Goal: Register for event/course

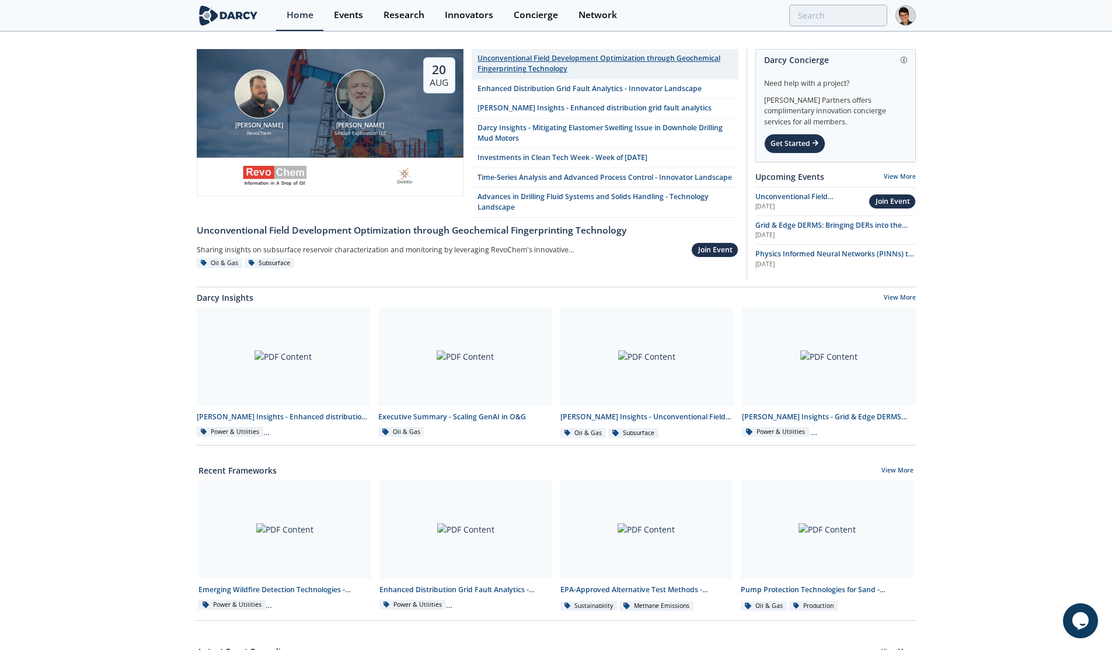
click at [562, 68] on div "Unconventional Field Development Optimization through Geochemical Fingerprintin…" at bounding box center [604, 64] width 254 height 22
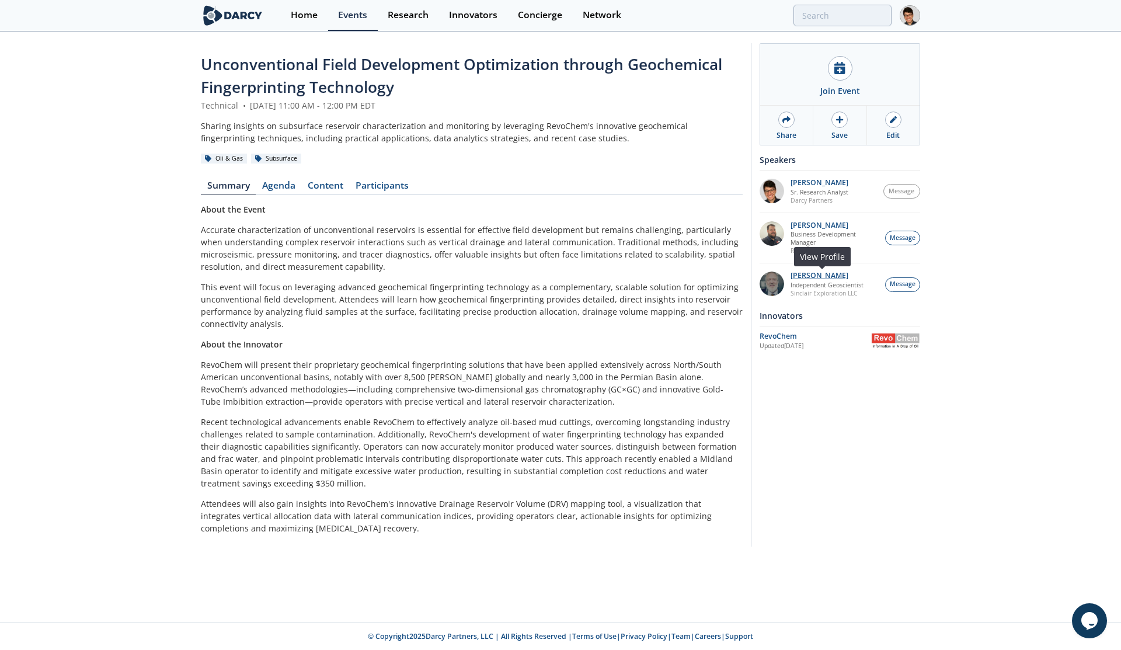
click at [829, 276] on p "[PERSON_NAME]" at bounding box center [826, 275] width 73 height 8
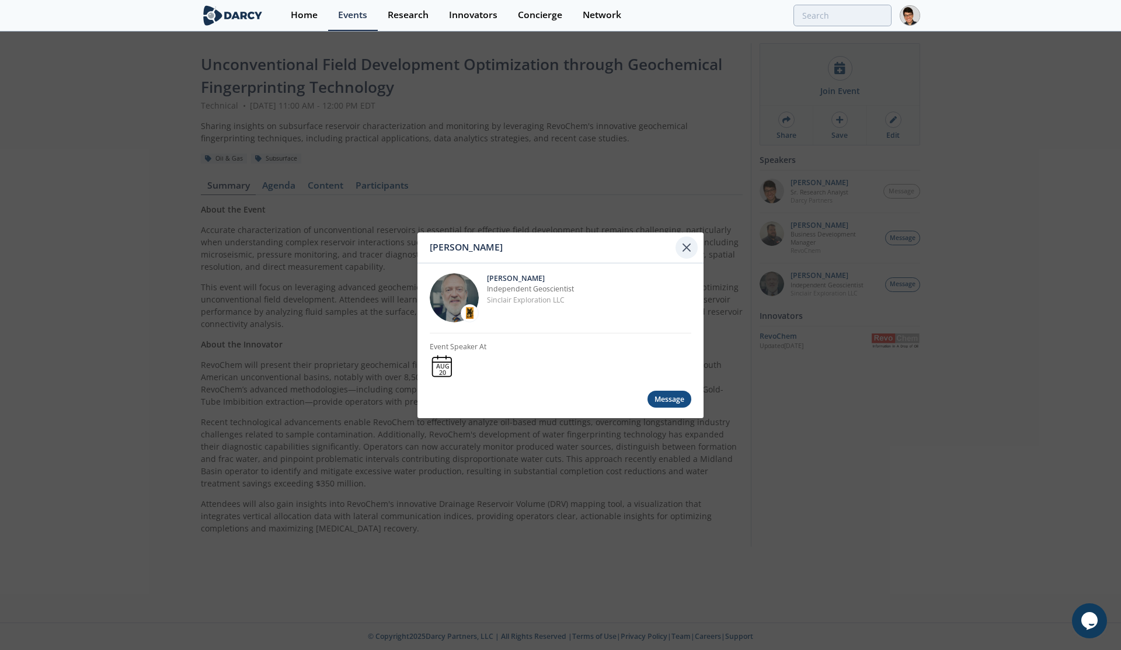
click at [690, 244] on icon at bounding box center [686, 247] width 14 height 14
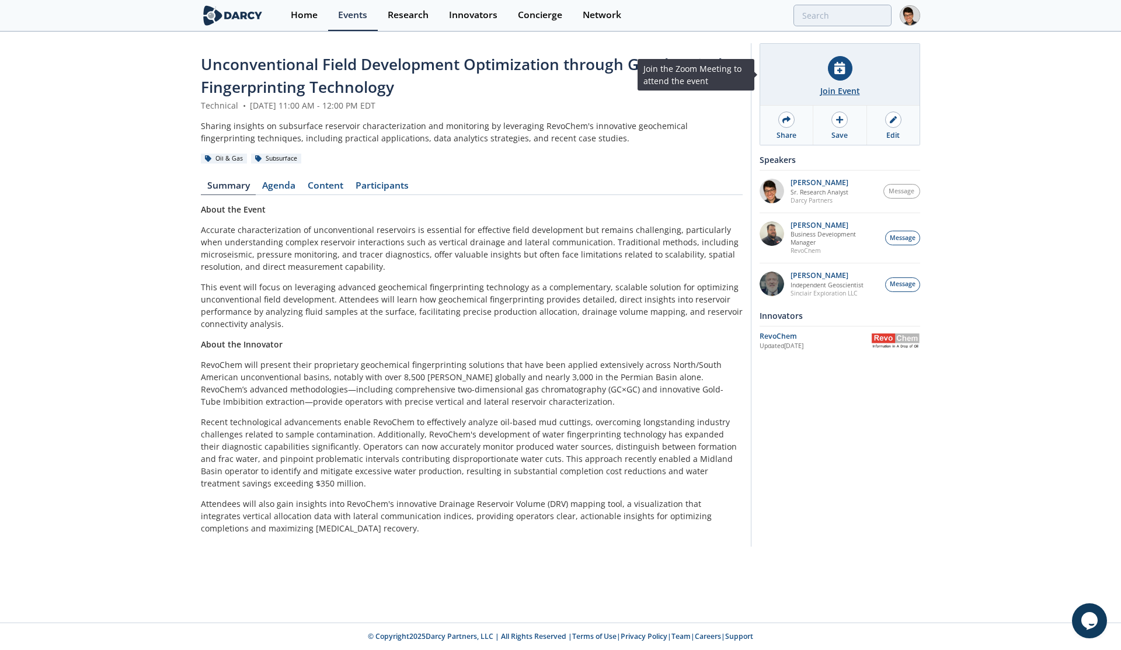
click at [835, 72] on icon at bounding box center [839, 68] width 11 height 12
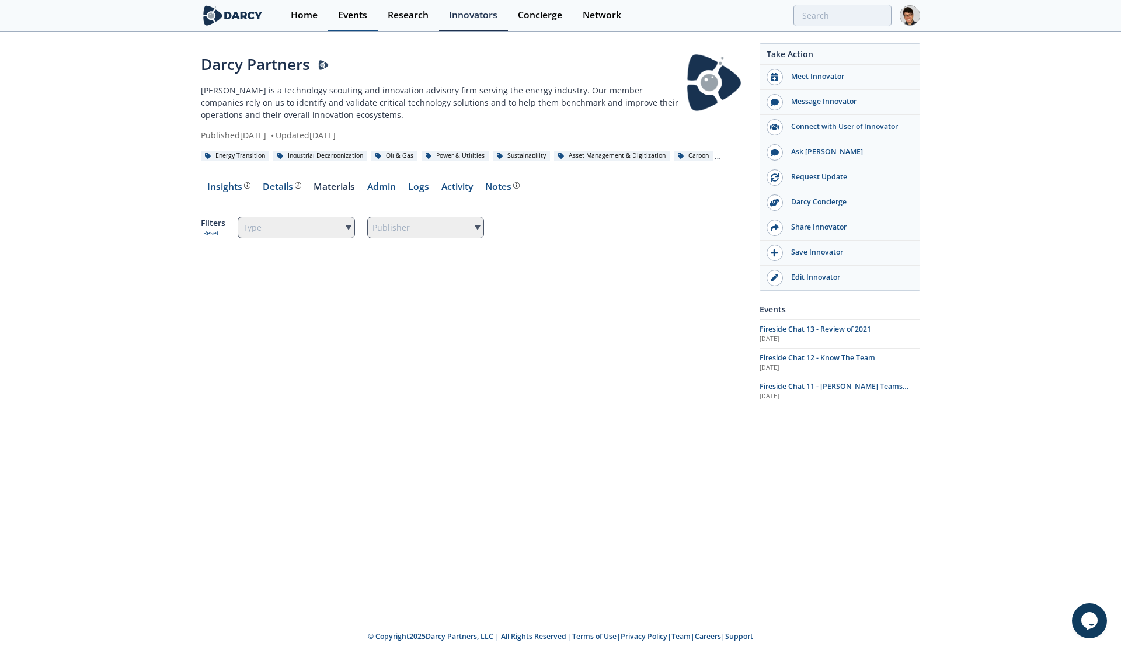
click at [362, 20] on div "Events" at bounding box center [352, 15] width 29 height 9
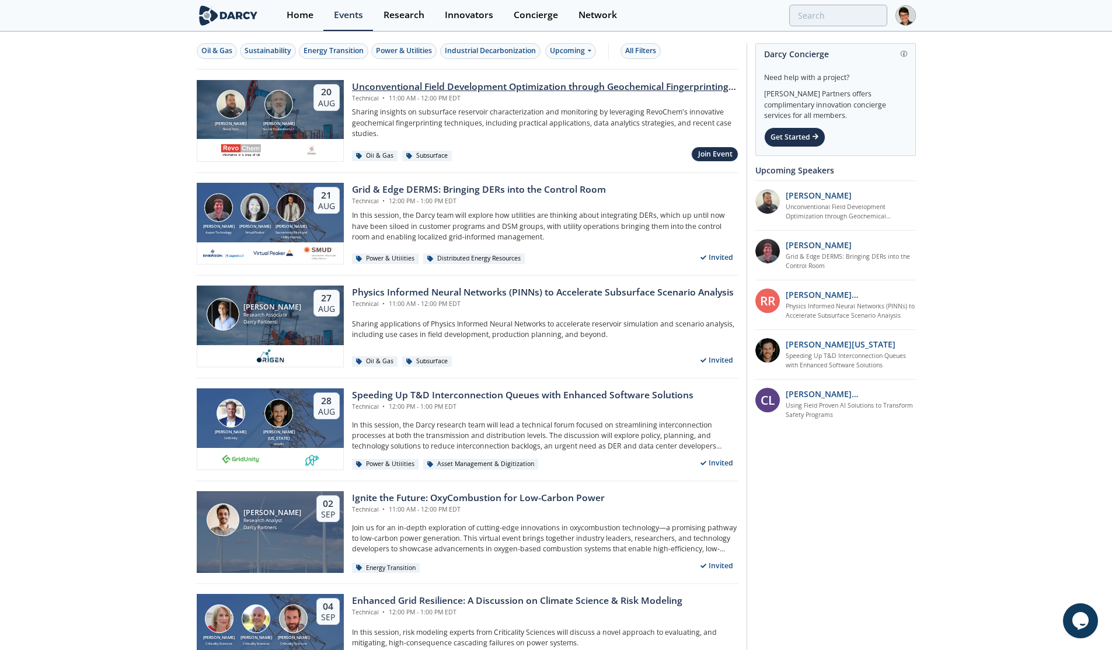
click at [408, 92] on div "Unconventional Field Development Optimization through Geochemical Fingerprintin…" at bounding box center [545, 87] width 386 height 14
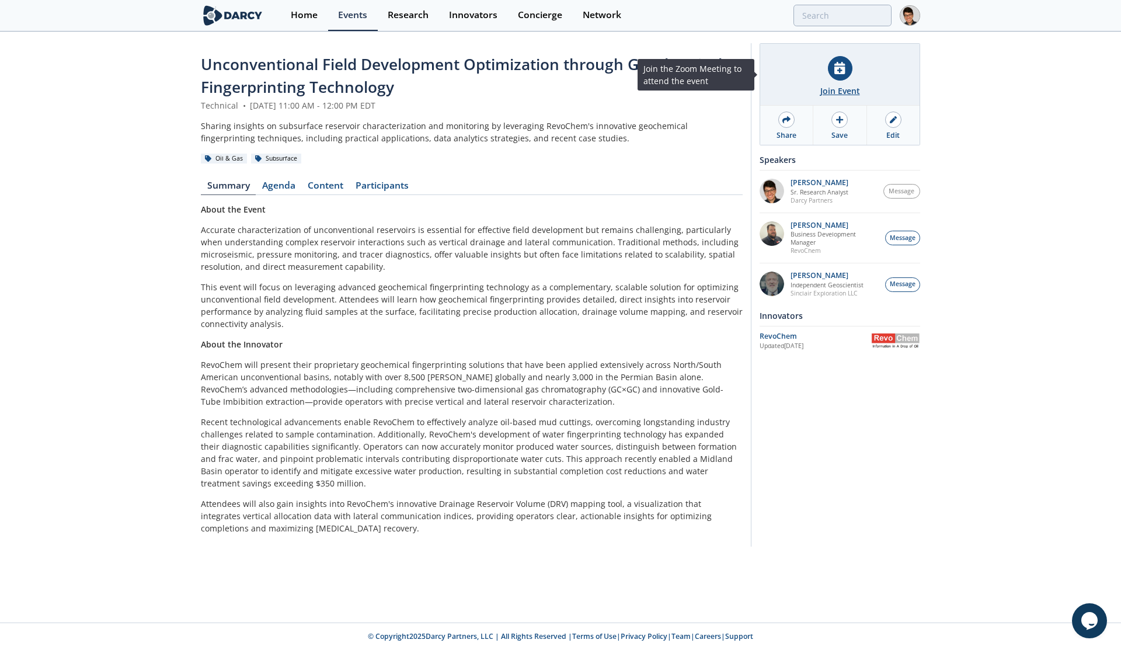
click at [816, 68] on div "Join Event" at bounding box center [839, 75] width 159 height 62
